Goal: Transaction & Acquisition: Purchase product/service

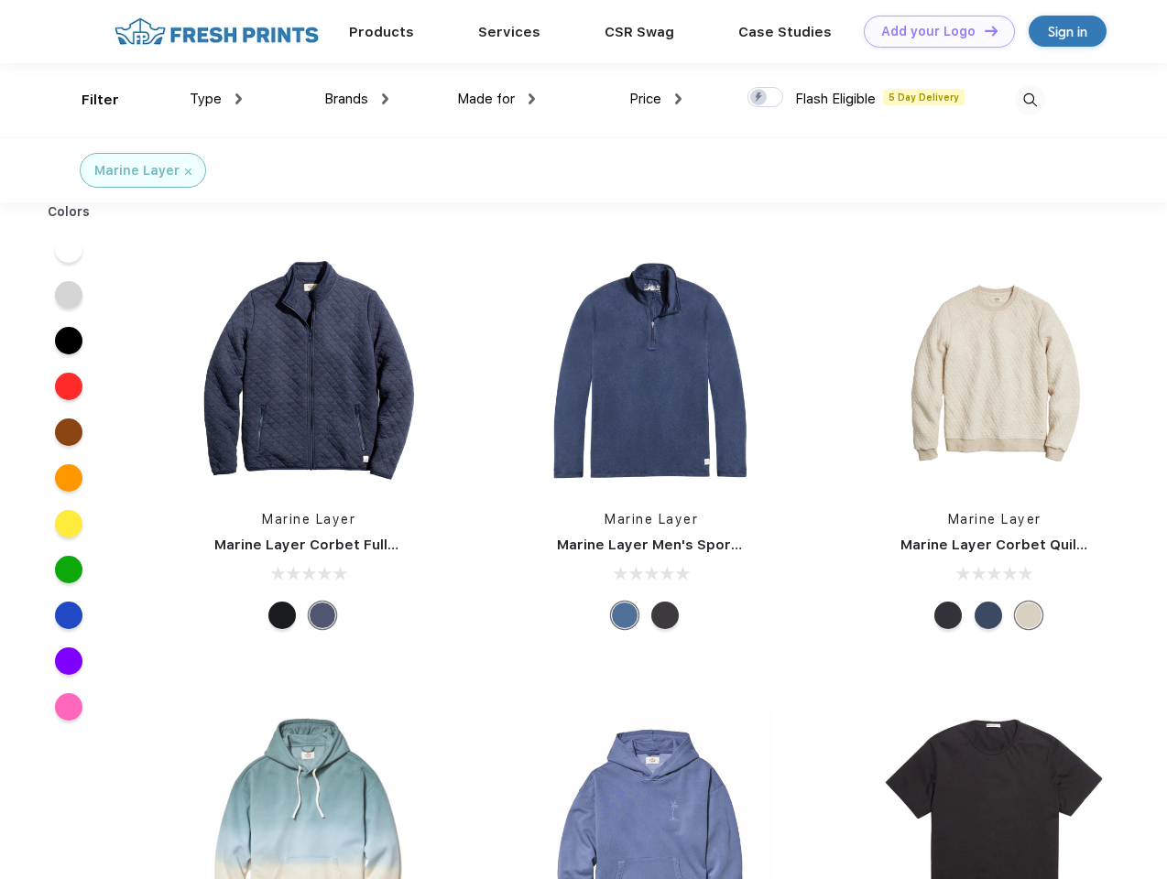
scroll to position [1, 0]
click at [932, 31] on link "Add your Logo Design Tool" at bounding box center [939, 32] width 151 height 32
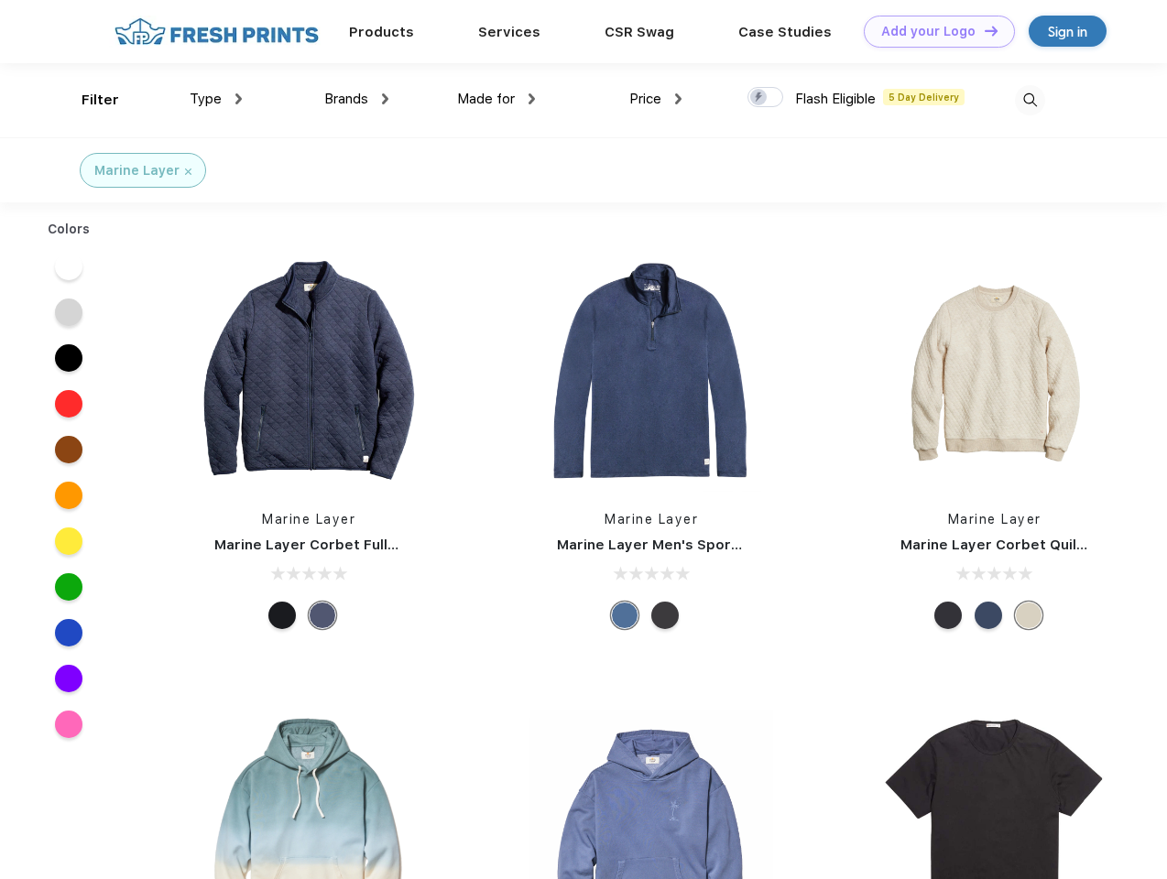
click at [0, 0] on div "Design Tool" at bounding box center [0, 0] width 0 height 0
click at [983, 30] on link "Add your Logo Design Tool" at bounding box center [939, 32] width 151 height 32
click at [88, 100] on div "Filter" at bounding box center [101, 100] width 38 height 21
click at [216, 99] on span "Type" at bounding box center [206, 99] width 32 height 16
click at [356, 99] on span "Brands" at bounding box center [346, 99] width 44 height 16
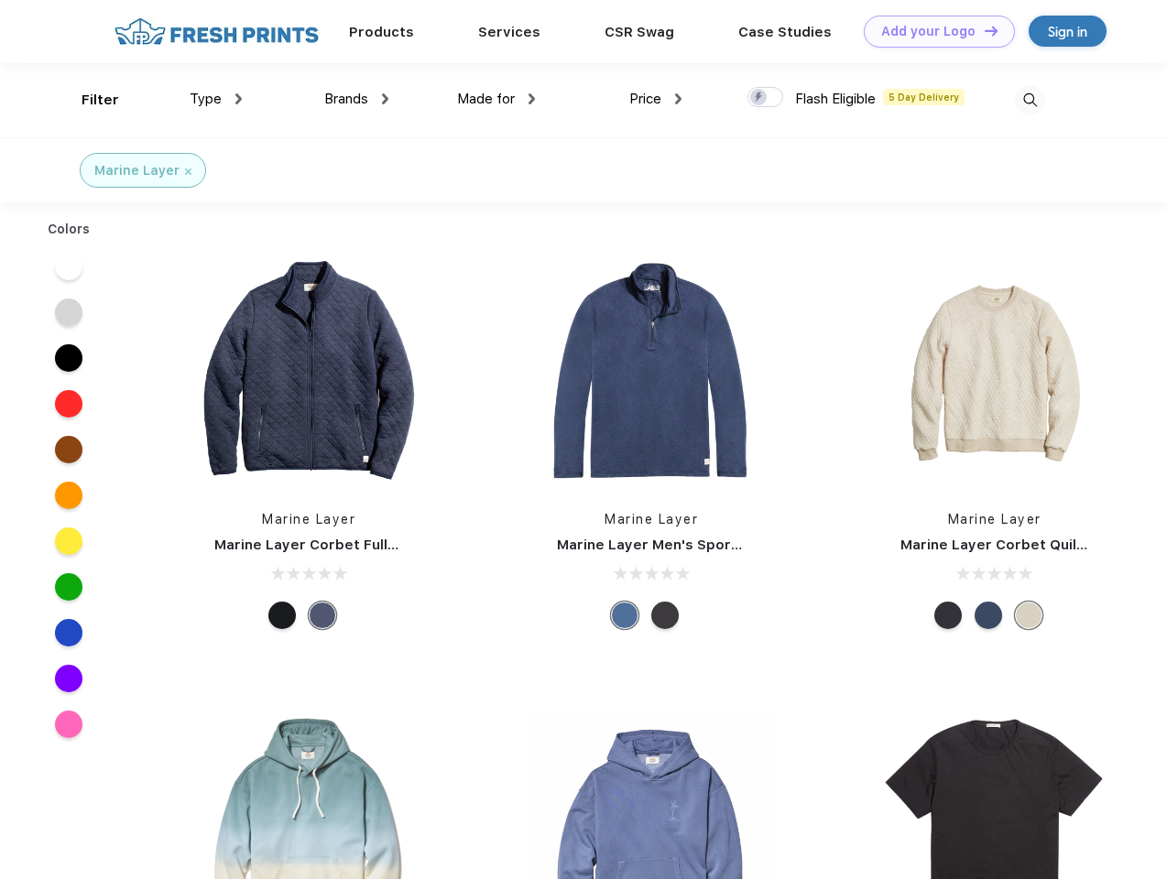
click at [496, 99] on span "Made for" at bounding box center [486, 99] width 58 height 16
click at [656, 99] on span "Price" at bounding box center [645, 99] width 32 height 16
click at [766, 98] on div at bounding box center [765, 97] width 36 height 20
click at [759, 98] on input "checkbox" at bounding box center [753, 92] width 12 height 12
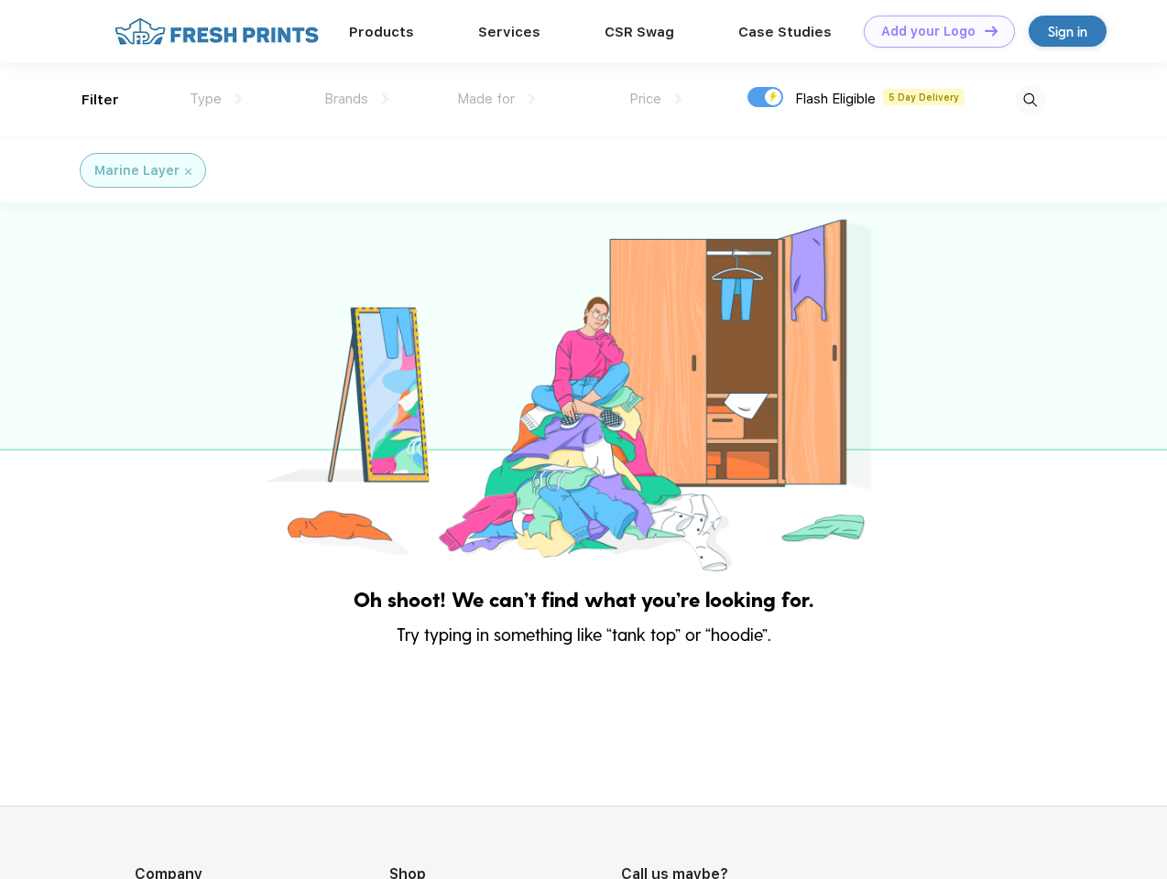
click at [1030, 100] on img at bounding box center [1030, 100] width 30 height 30
